Goal: Task Accomplishment & Management: Manage account settings

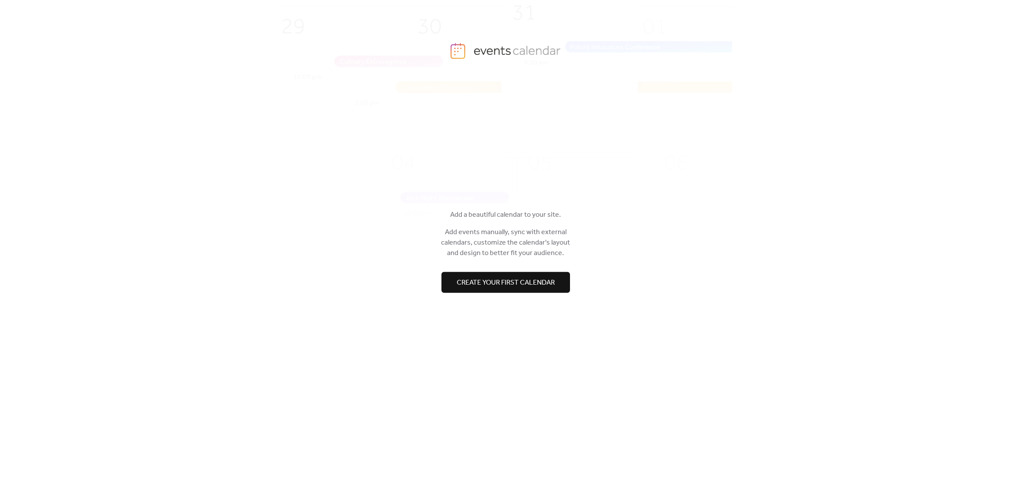
click at [497, 278] on span "Create your first calendar" at bounding box center [506, 282] width 98 height 10
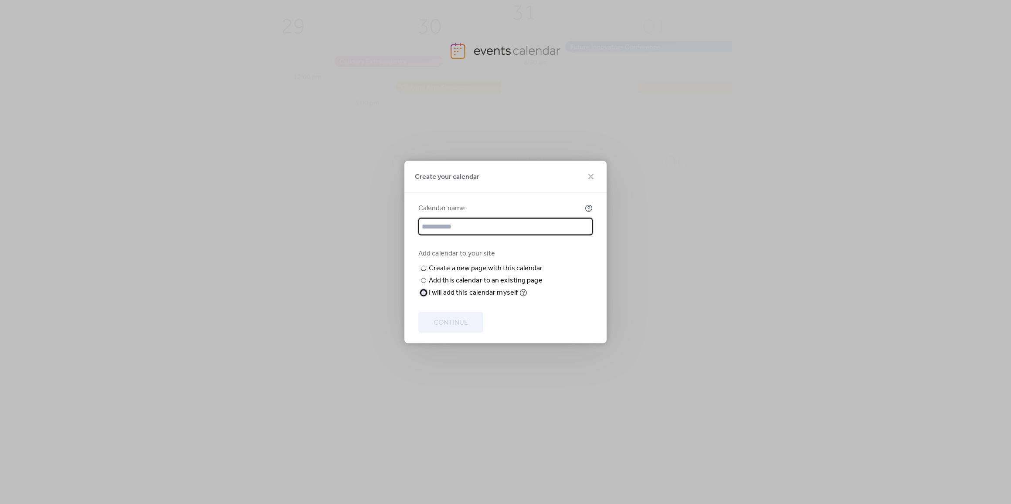
click at [487, 298] on div "I will add this calendar myself" at bounding box center [473, 293] width 89 height 10
click at [480, 228] on input "text" at bounding box center [505, 226] width 174 height 17
type input "**********"
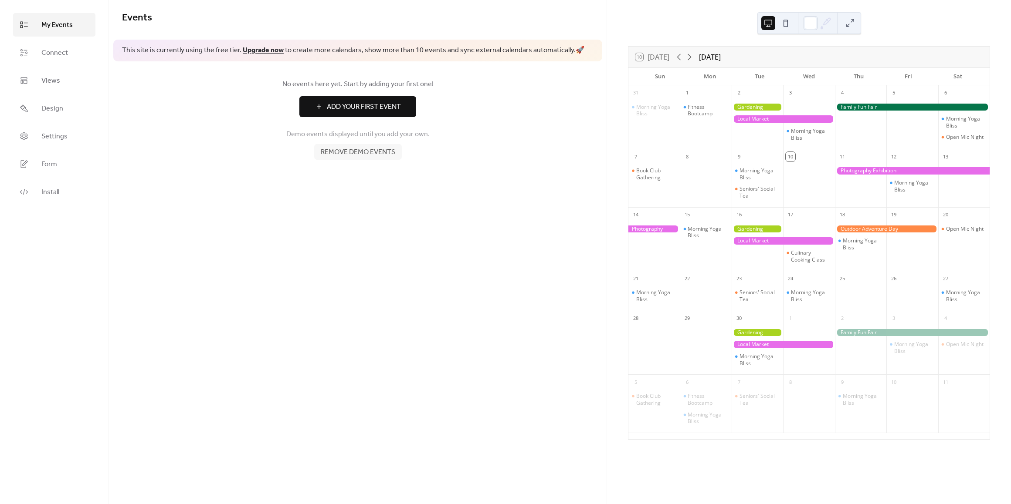
click at [358, 155] on span "Remove demo events" at bounding box center [358, 152] width 74 height 10
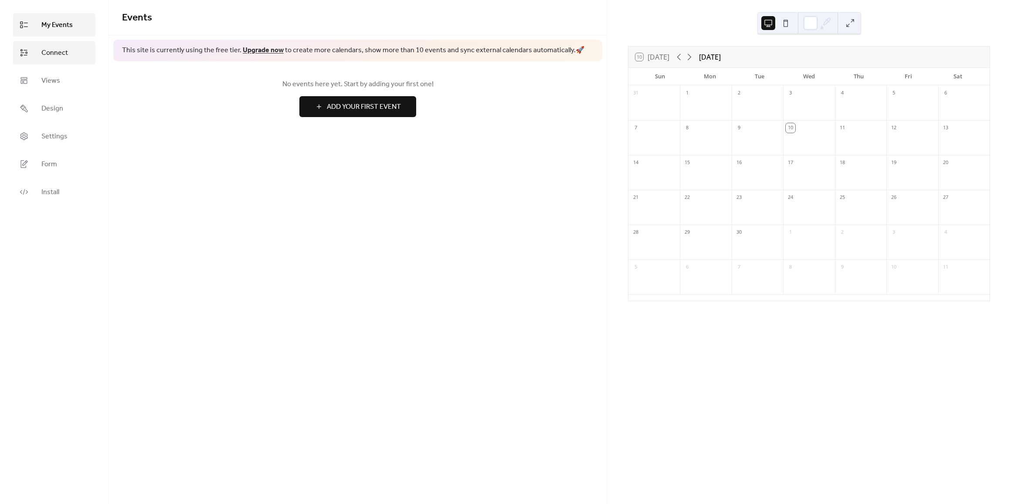
click at [57, 48] on span "Connect" at bounding box center [54, 53] width 27 height 10
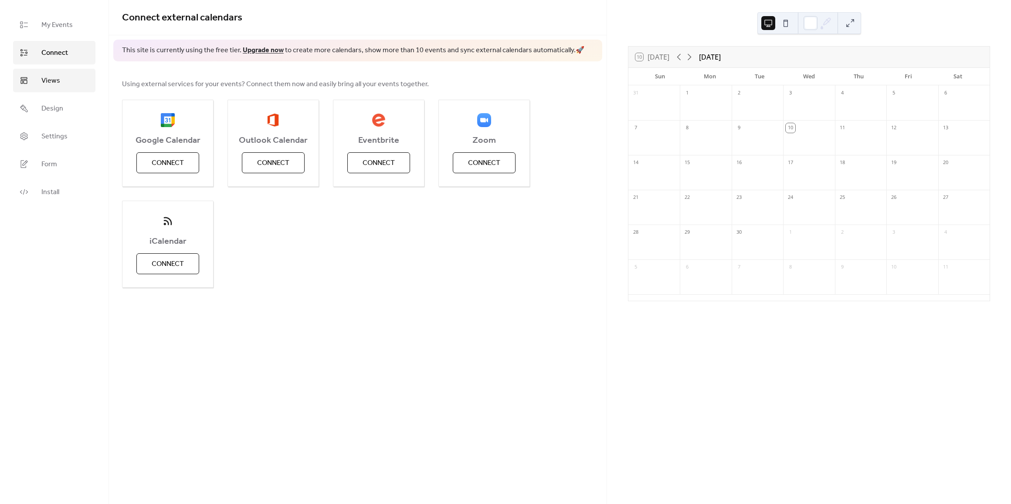
click at [50, 81] on span "Views" at bounding box center [50, 81] width 19 height 10
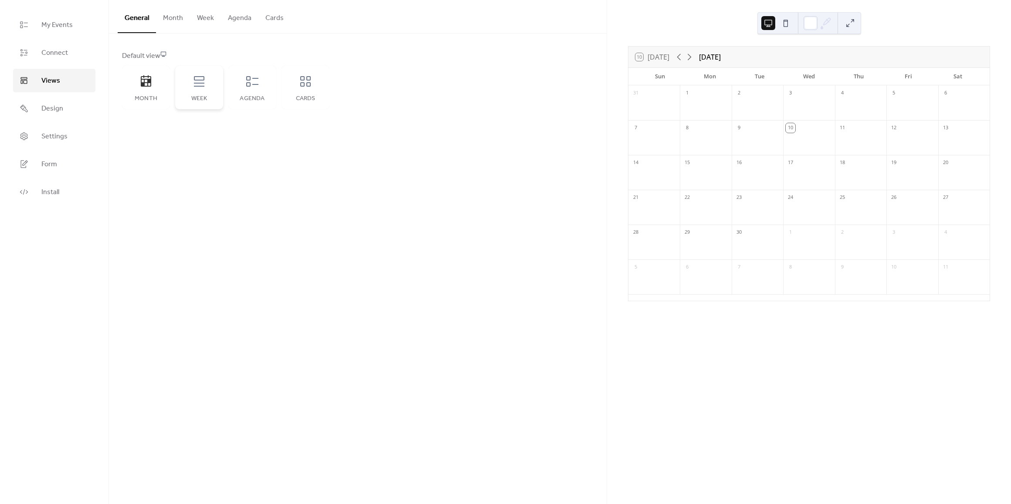
click at [201, 89] on div "Week" at bounding box center [199, 88] width 48 height 44
click at [251, 88] on icon at bounding box center [252, 81] width 14 height 14
click at [305, 81] on icon at bounding box center [305, 81] width 14 height 14
click at [269, 90] on div "Agenda" at bounding box center [252, 88] width 48 height 44
click at [206, 91] on div "Week" at bounding box center [199, 88] width 48 height 44
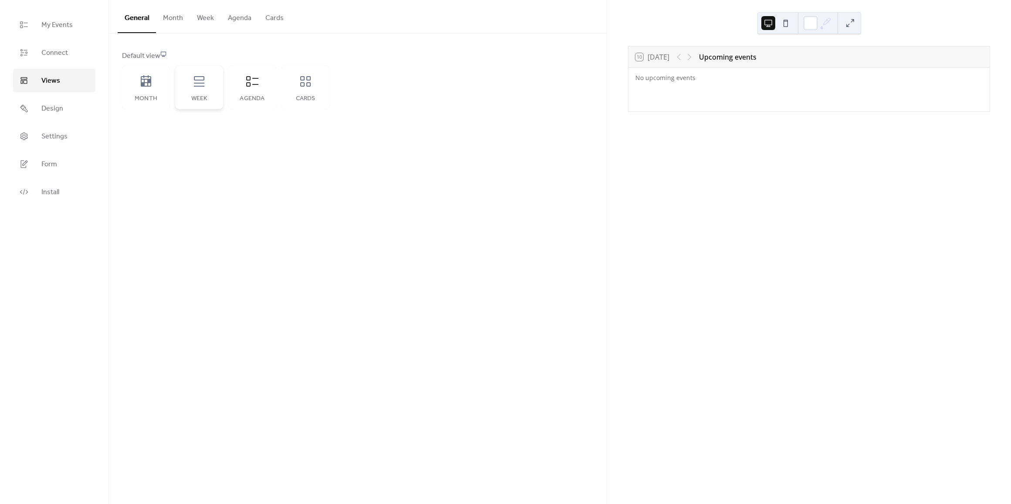
click at [206, 91] on div "Week" at bounding box center [199, 88] width 48 height 44
click at [150, 87] on icon at bounding box center [146, 81] width 14 height 14
click at [196, 75] on icon at bounding box center [199, 81] width 14 height 14
click at [167, 16] on button "Month" at bounding box center [173, 16] width 34 height 32
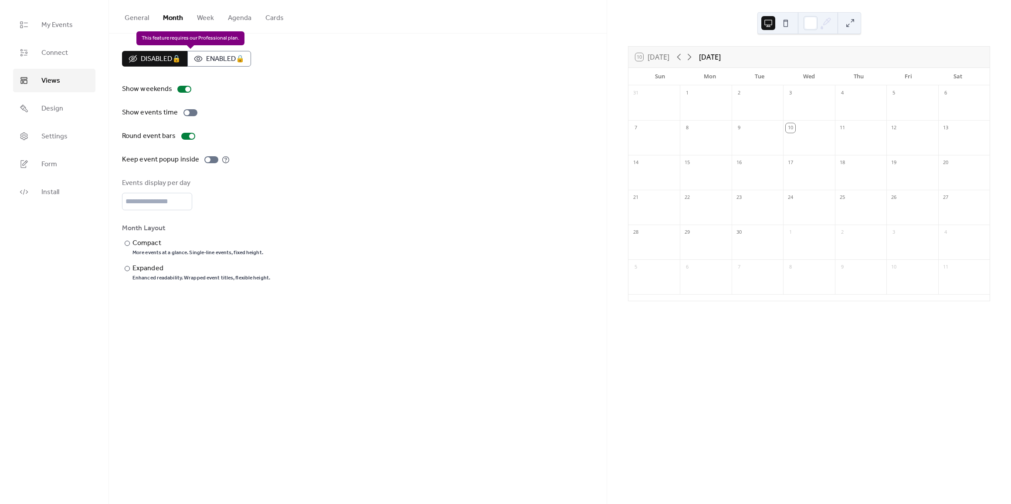
click at [229, 64] on div "Disabled 🔒 Enabled 🔒" at bounding box center [186, 59] width 129 height 16
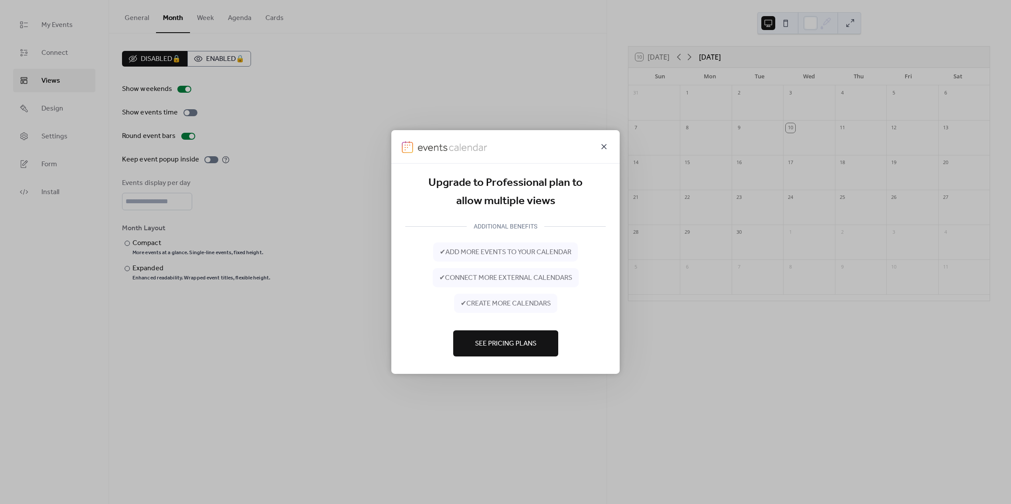
click at [604, 144] on icon at bounding box center [604, 147] width 10 height 10
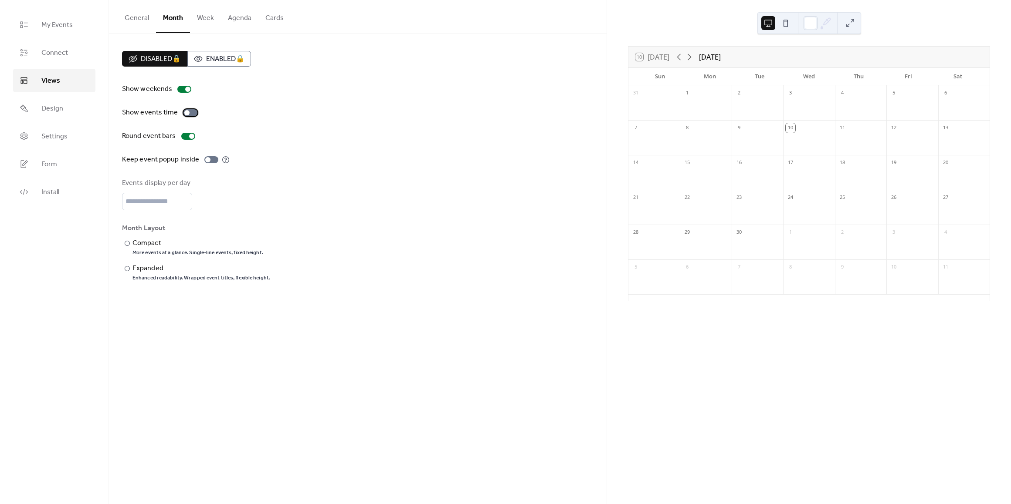
click at [190, 113] on div at bounding box center [190, 112] width 14 height 7
click at [49, 110] on span "Design" at bounding box center [52, 109] width 22 height 10
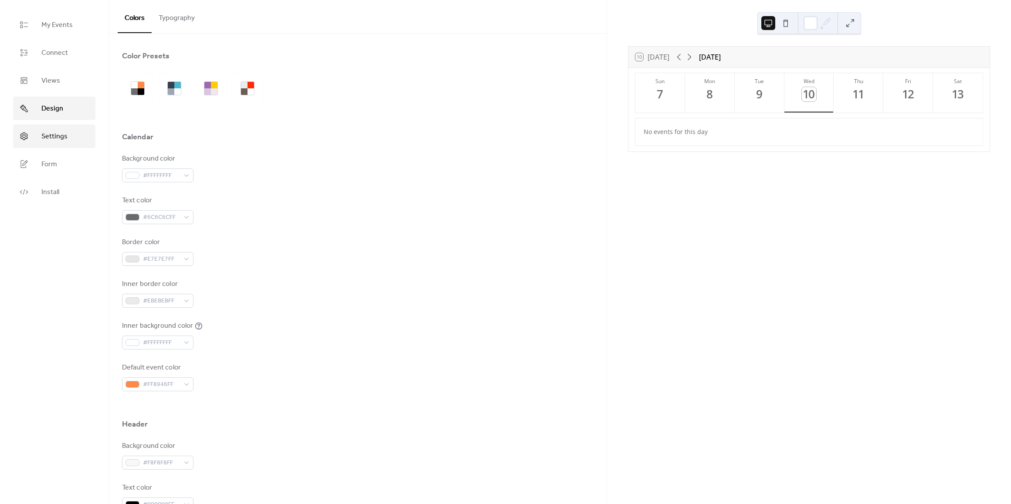
click at [47, 135] on span "Settings" at bounding box center [54, 137] width 26 height 10
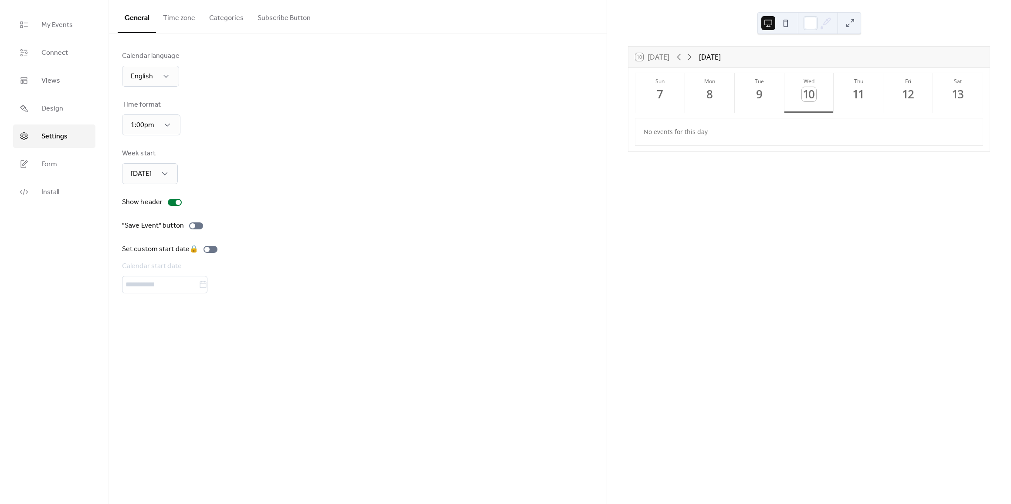
click at [176, 20] on button "Time zone" at bounding box center [179, 16] width 46 height 32
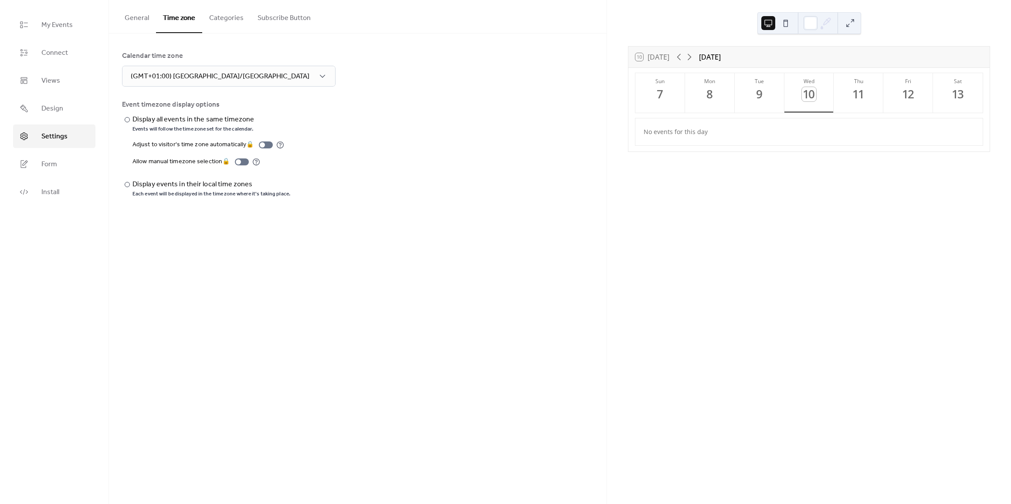
click at [207, 18] on button "Categories" at bounding box center [226, 16] width 48 height 32
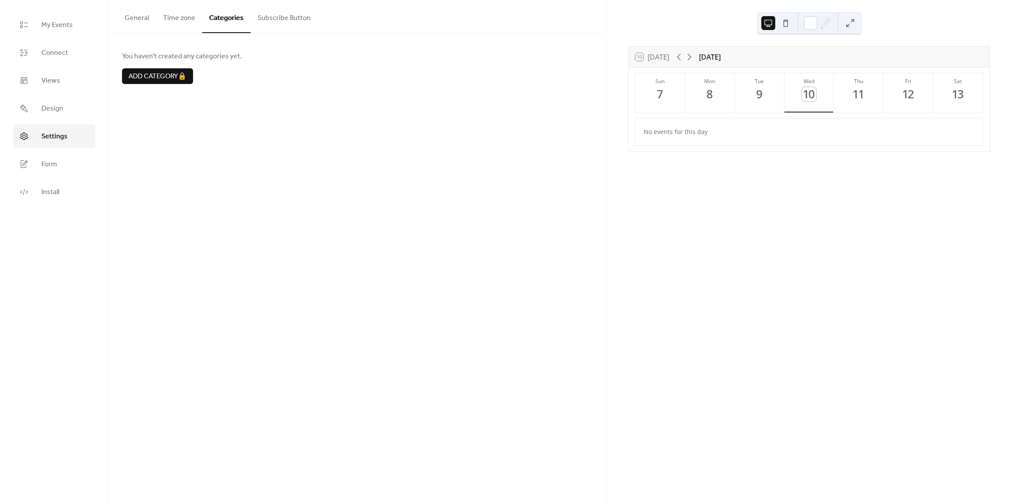
click at [281, 27] on button "Subscribe Button" at bounding box center [283, 16] width 67 height 32
